Goal: Information Seeking & Learning: Learn about a topic

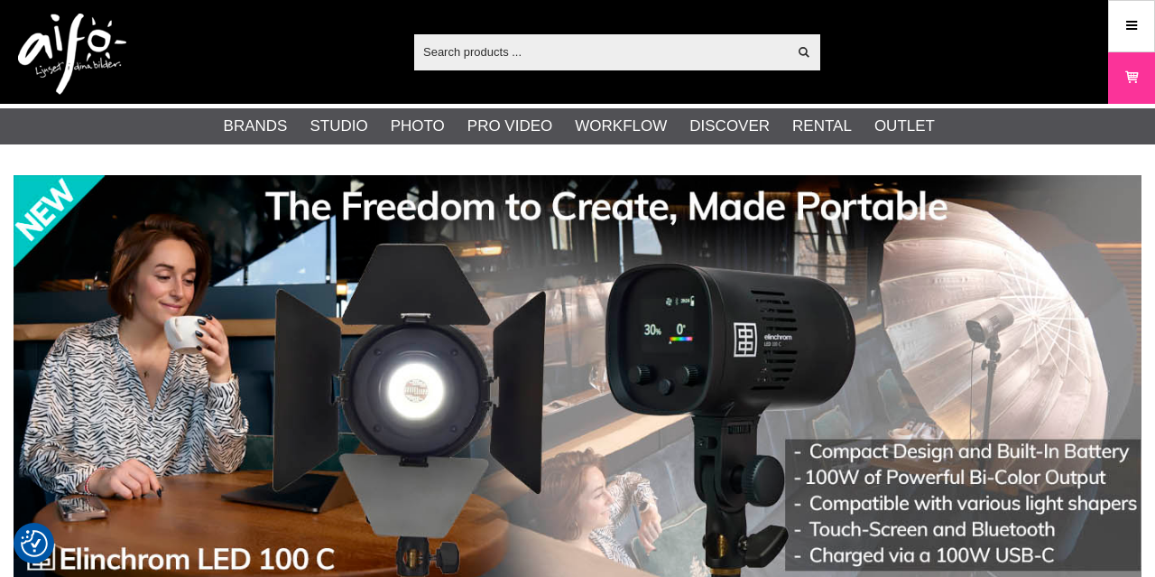
click at [451, 55] on input "text" at bounding box center [600, 51] width 373 height 27
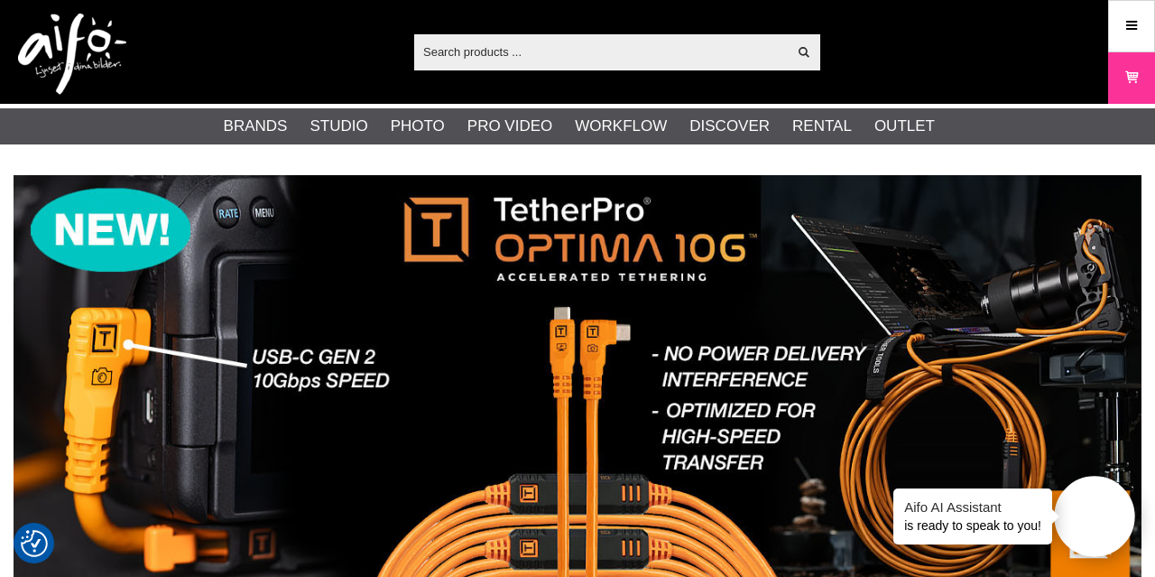
paste input "E32E26764"
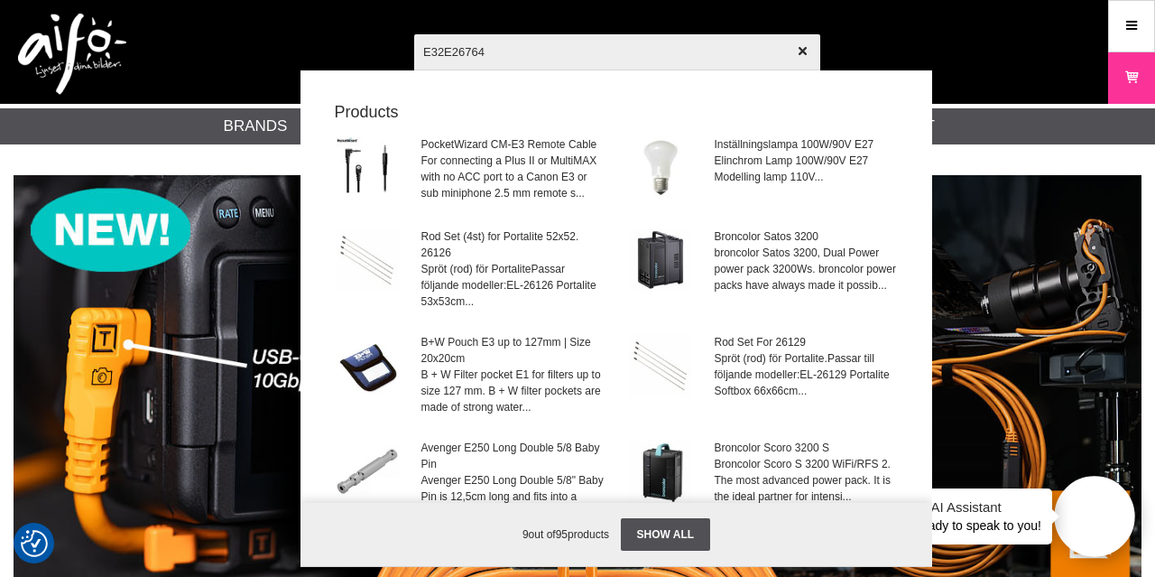
drag, startPoint x: 454, startPoint y: 51, endPoint x: 397, endPoint y: 46, distance: 57.1
click at [414, 46] on input "E32E26764" at bounding box center [617, 51] width 406 height 63
type input "26764"
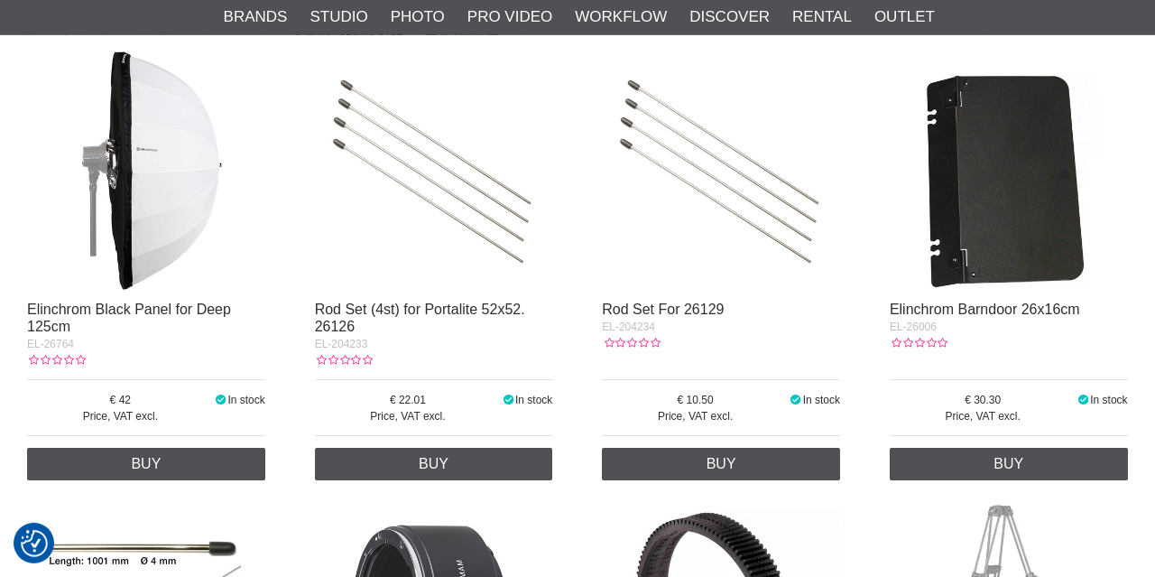
scroll to position [366, 0]
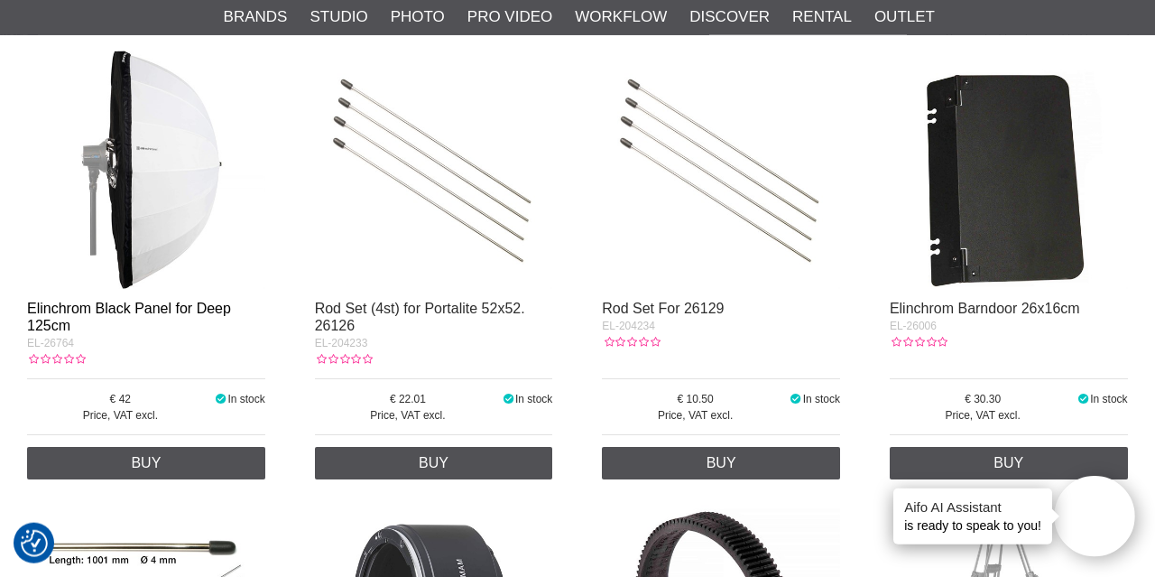
click at [170, 313] on link "Elinchrom Black Panel for Deep 125cm" at bounding box center [129, 317] width 204 height 32
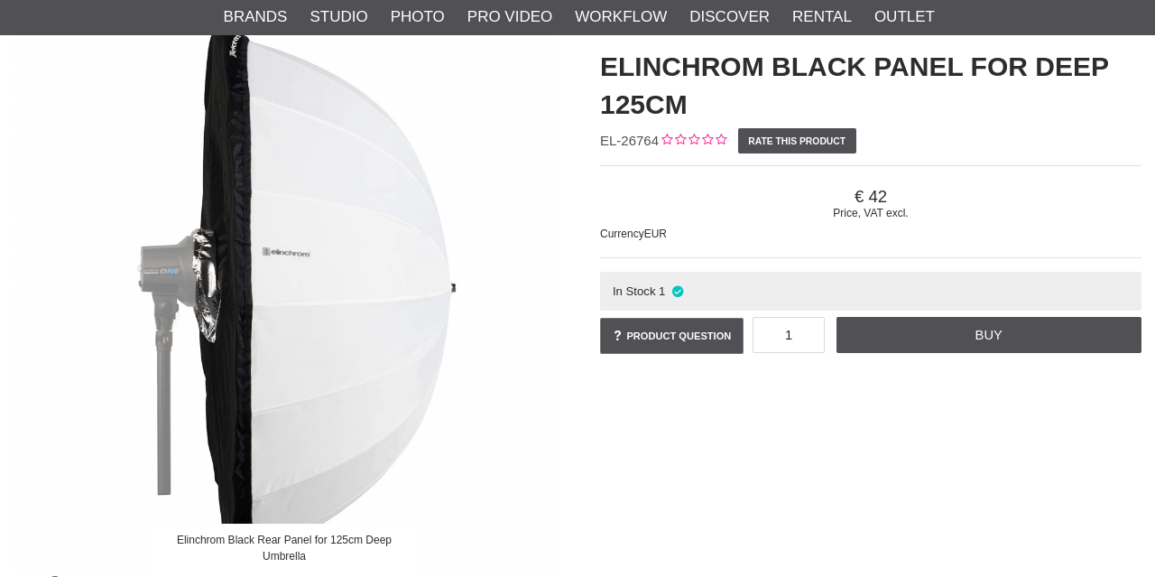
scroll to position [159, 0]
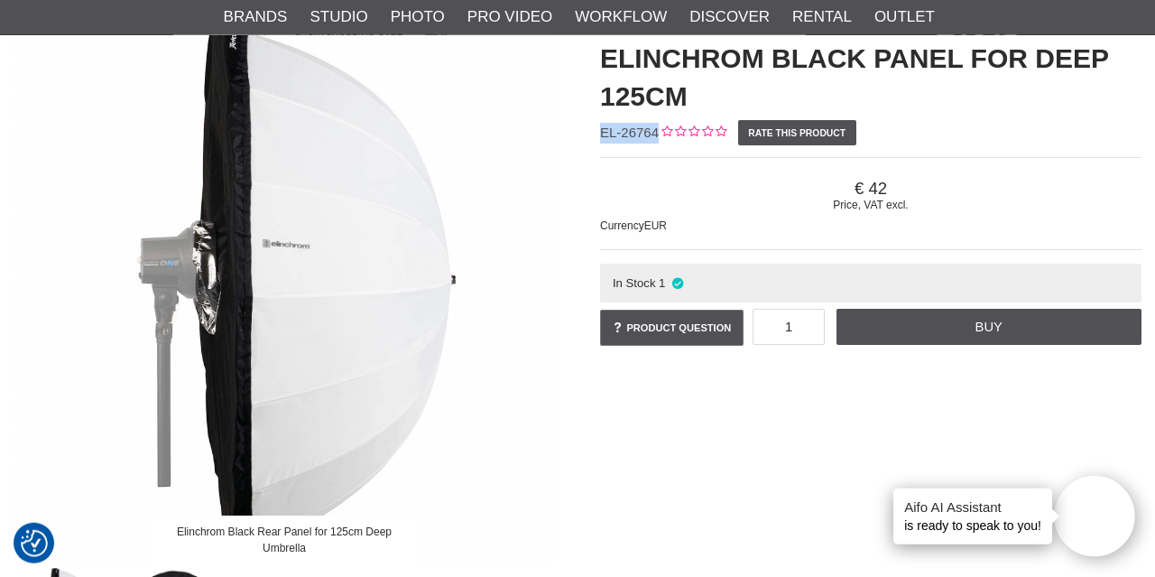
drag, startPoint x: 602, startPoint y: 133, endPoint x: 655, endPoint y: 134, distance: 53.3
click at [655, 134] on span "EL-26764" at bounding box center [629, 132] width 59 height 15
copy span "EL-26764"
